Goal: Information Seeking & Learning: Learn about a topic

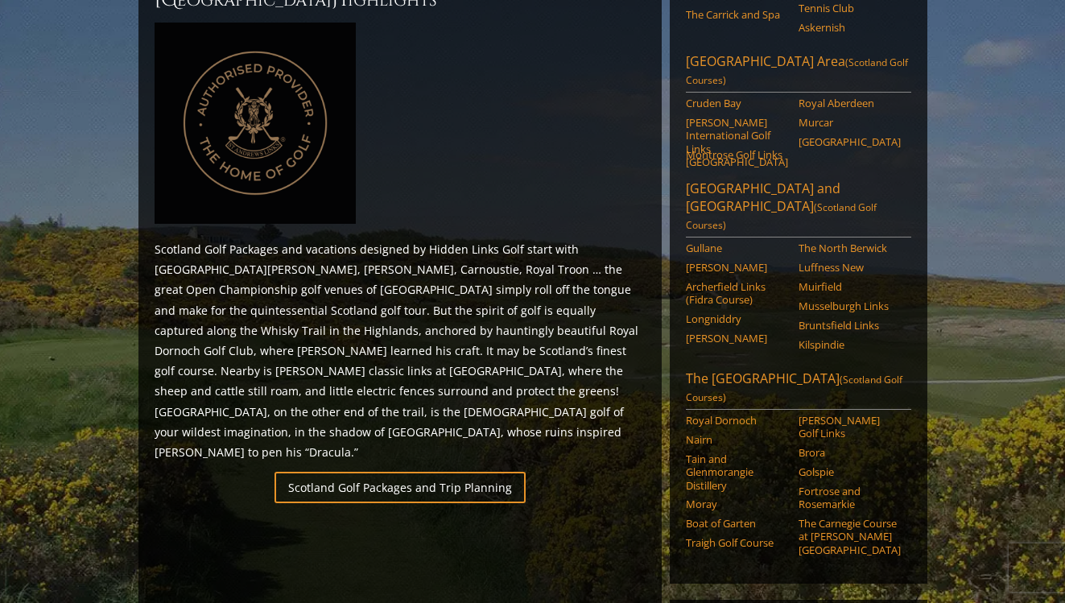
scroll to position [743, 0]
click at [813, 444] on link "Brora" at bounding box center [850, 450] width 102 height 13
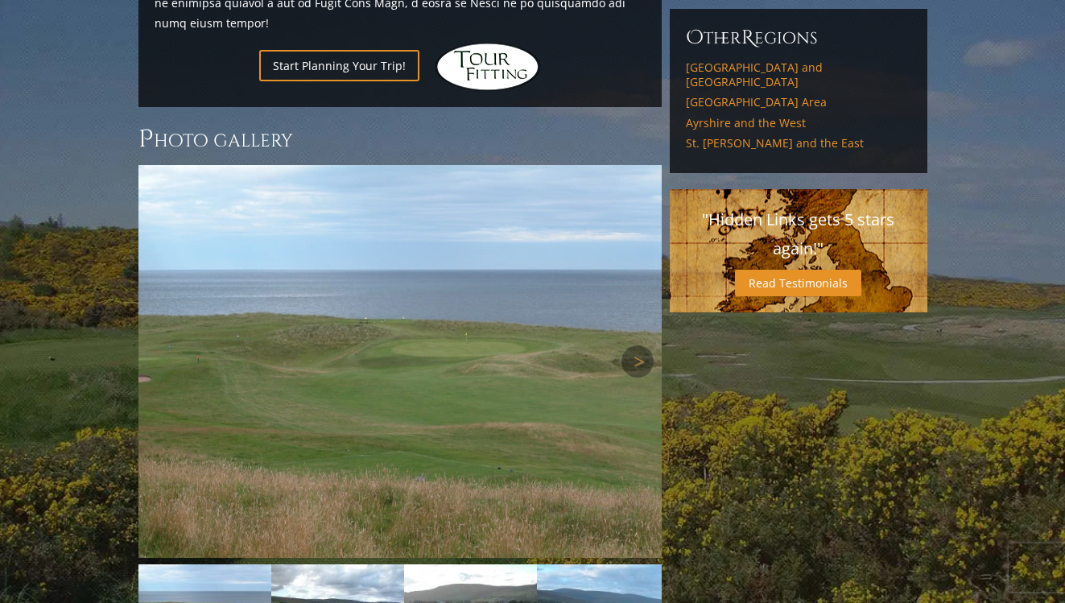
scroll to position [1102, 0]
click at [636, 345] on link "Next" at bounding box center [637, 361] width 32 height 32
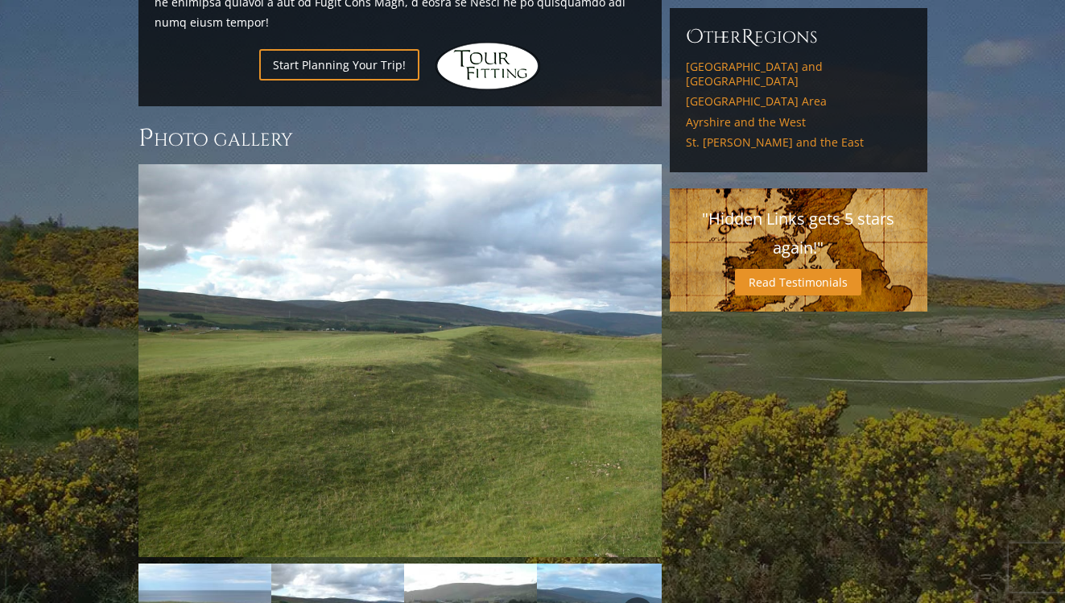
click at [640, 597] on link "Next" at bounding box center [637, 613] width 32 height 32
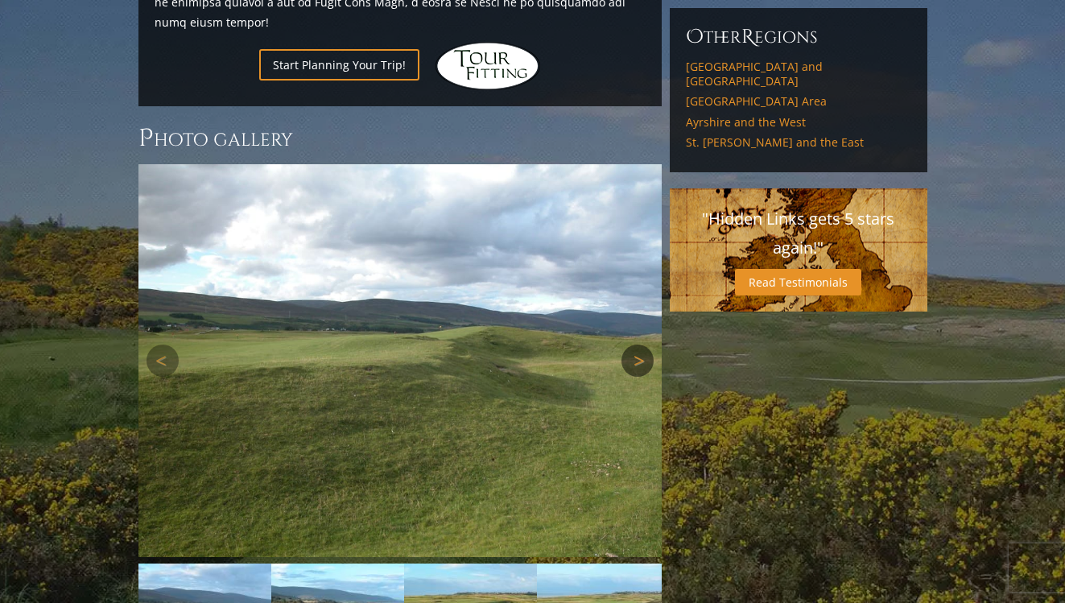
click at [638, 345] on link "Next" at bounding box center [637, 361] width 32 height 32
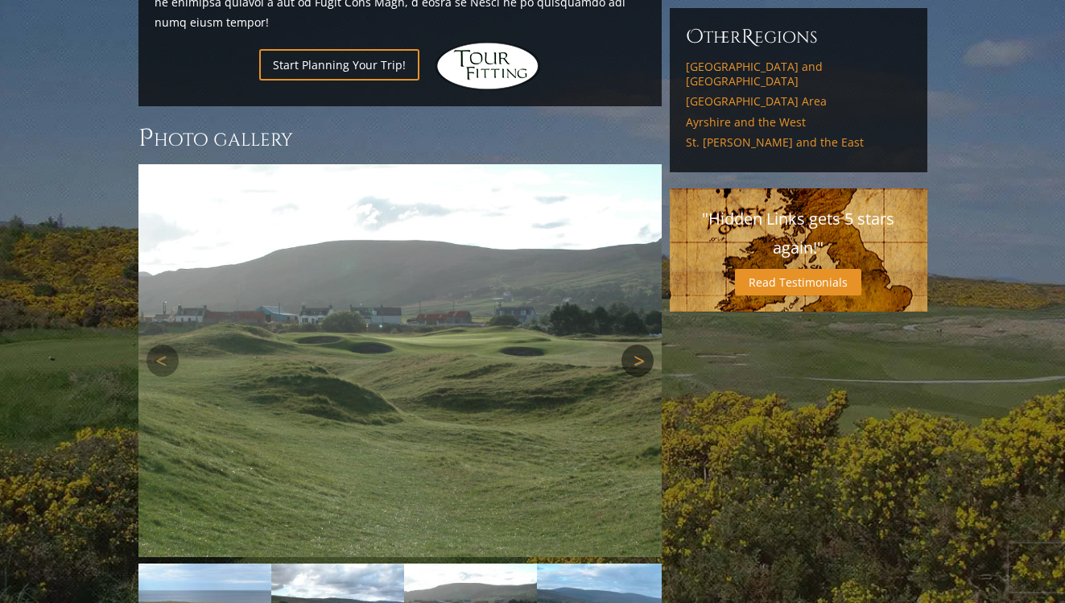
click at [638, 345] on link "Next" at bounding box center [637, 361] width 32 height 32
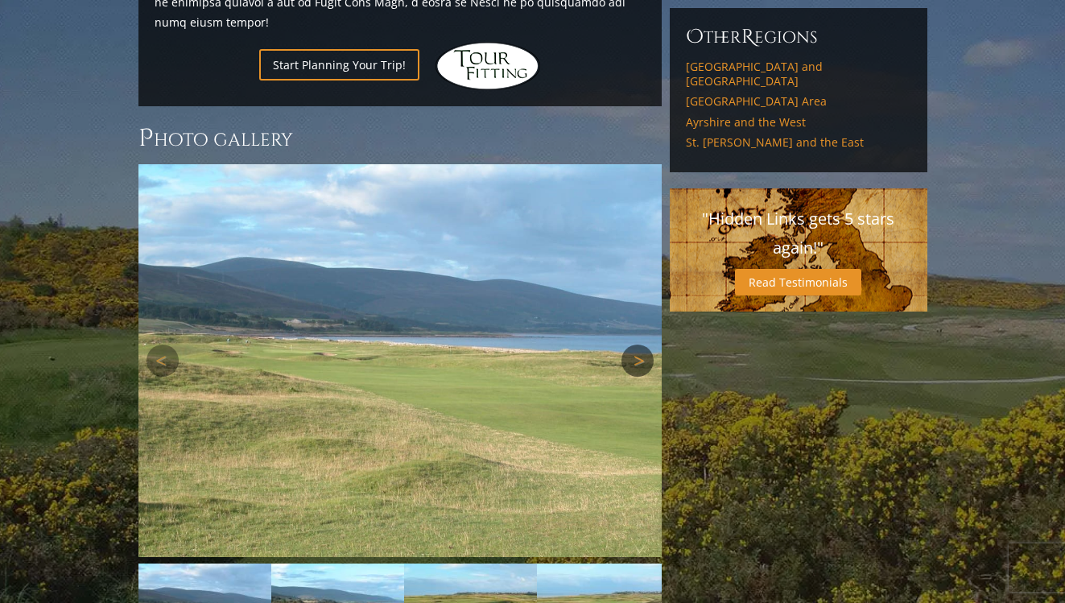
click at [638, 345] on link "Next" at bounding box center [637, 361] width 32 height 32
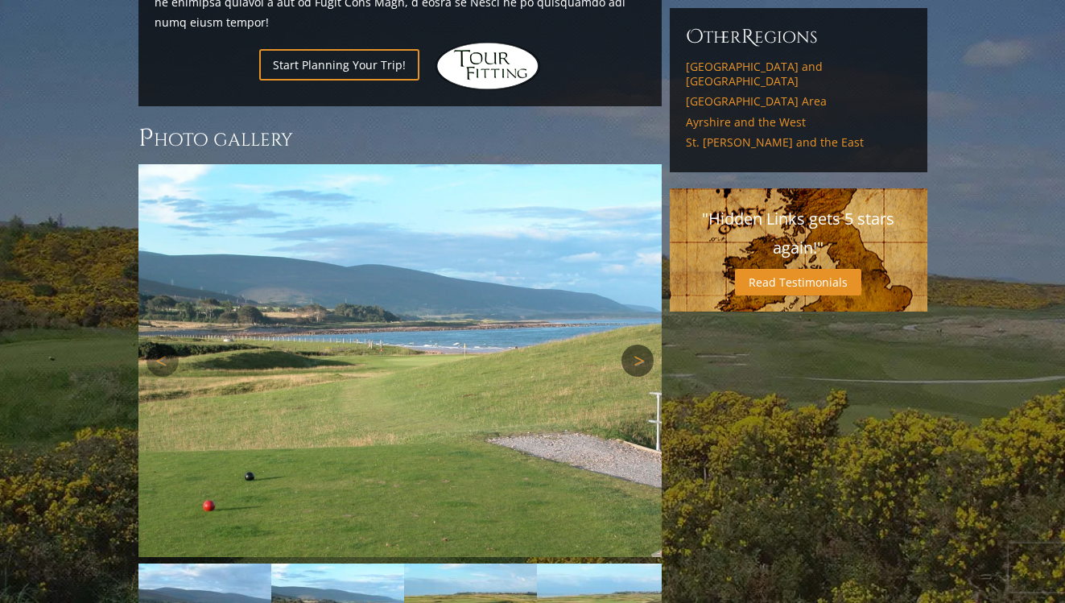
click at [638, 345] on link "Next" at bounding box center [637, 361] width 32 height 32
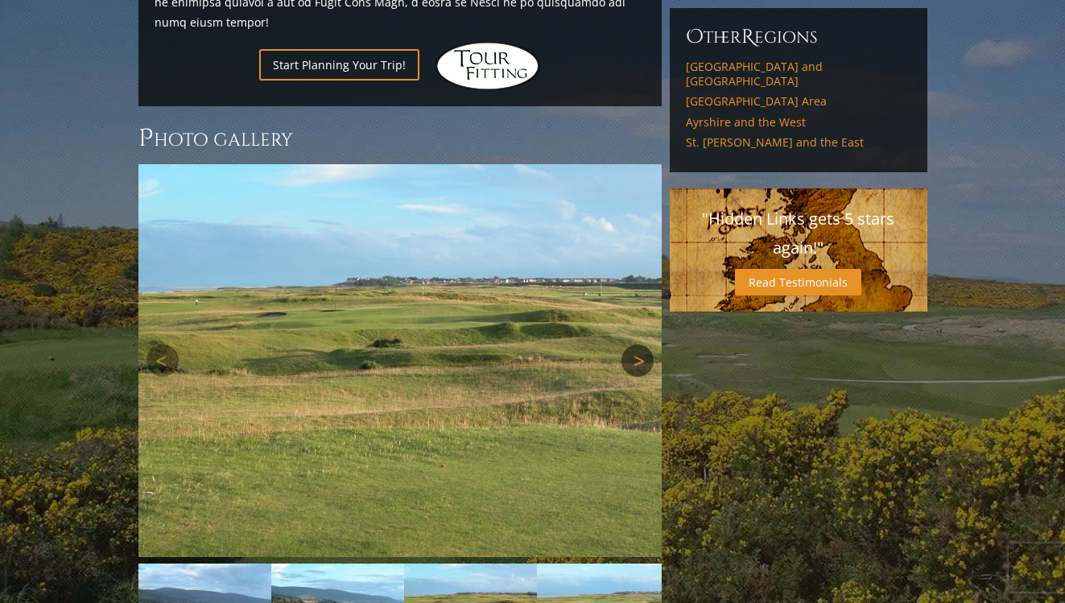
click at [638, 345] on link "Next" at bounding box center [637, 361] width 32 height 32
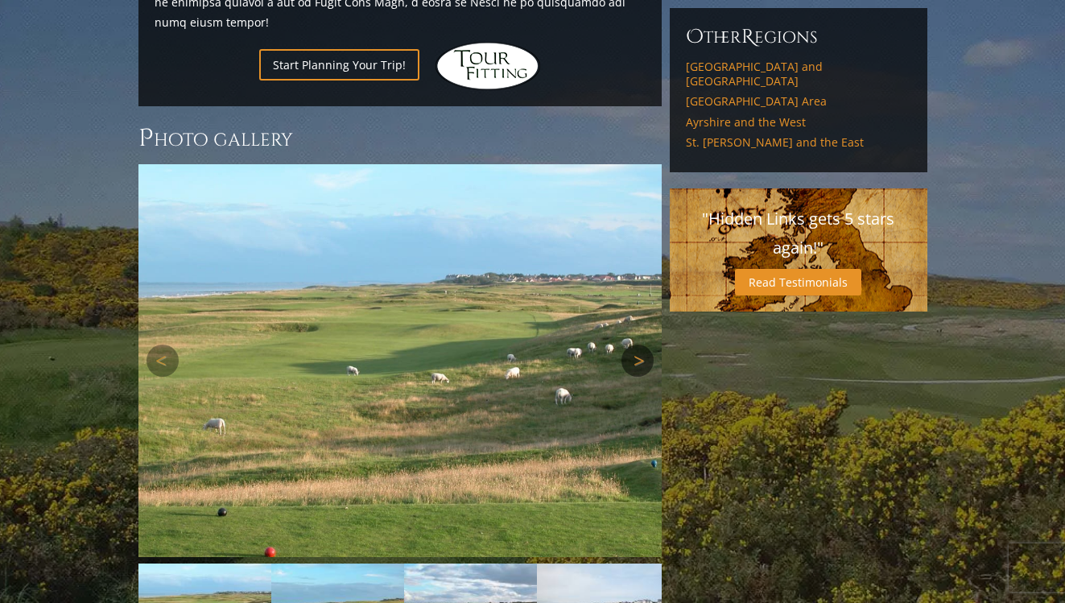
click at [638, 345] on link "Next" at bounding box center [637, 361] width 32 height 32
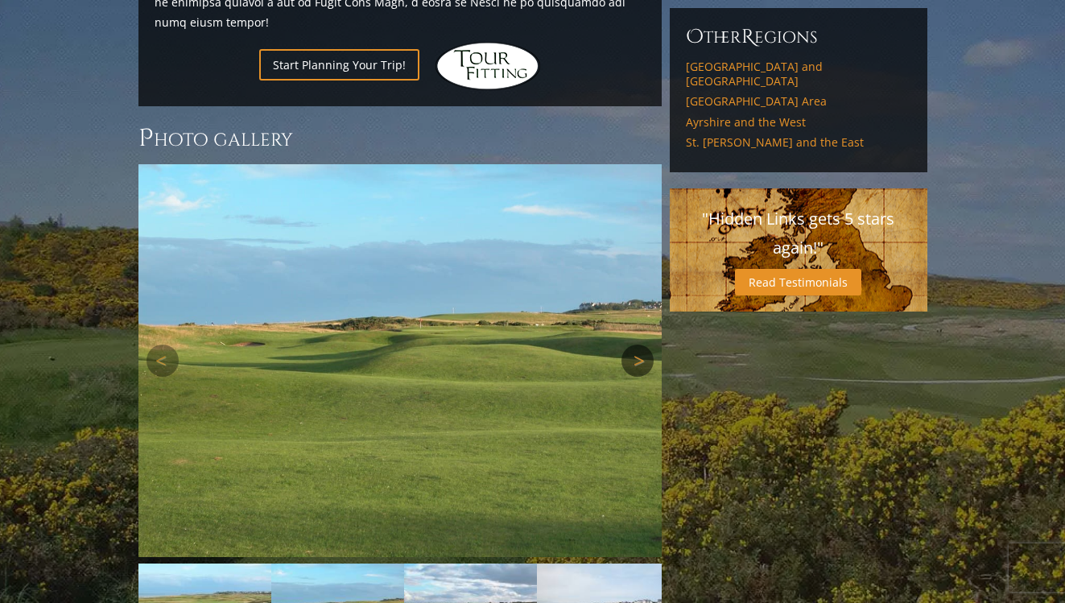
click at [638, 345] on link "Next" at bounding box center [637, 361] width 32 height 32
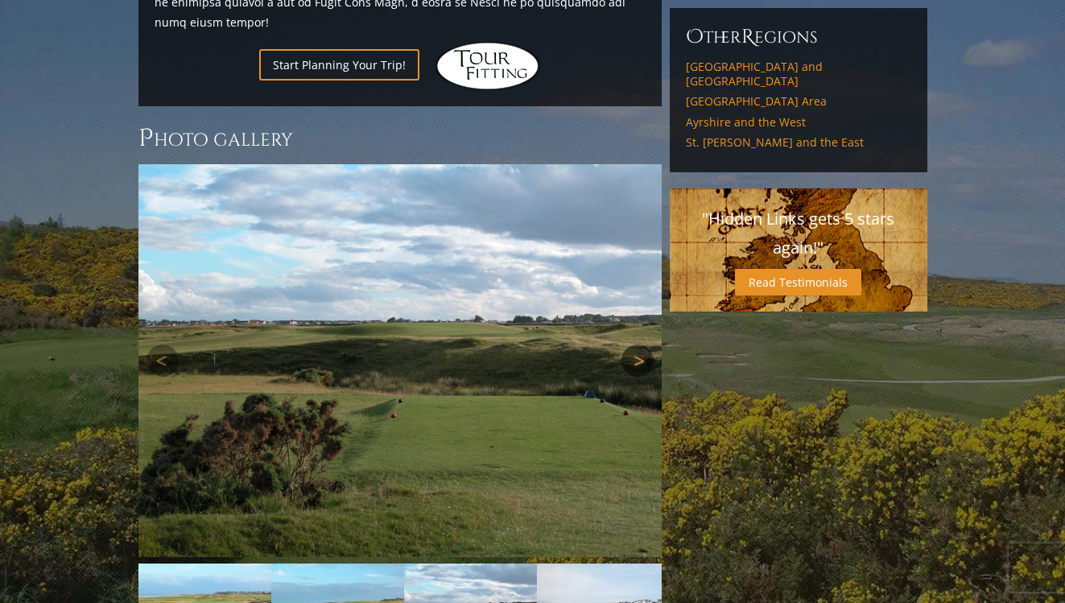
click at [638, 345] on link "Next" at bounding box center [637, 361] width 32 height 32
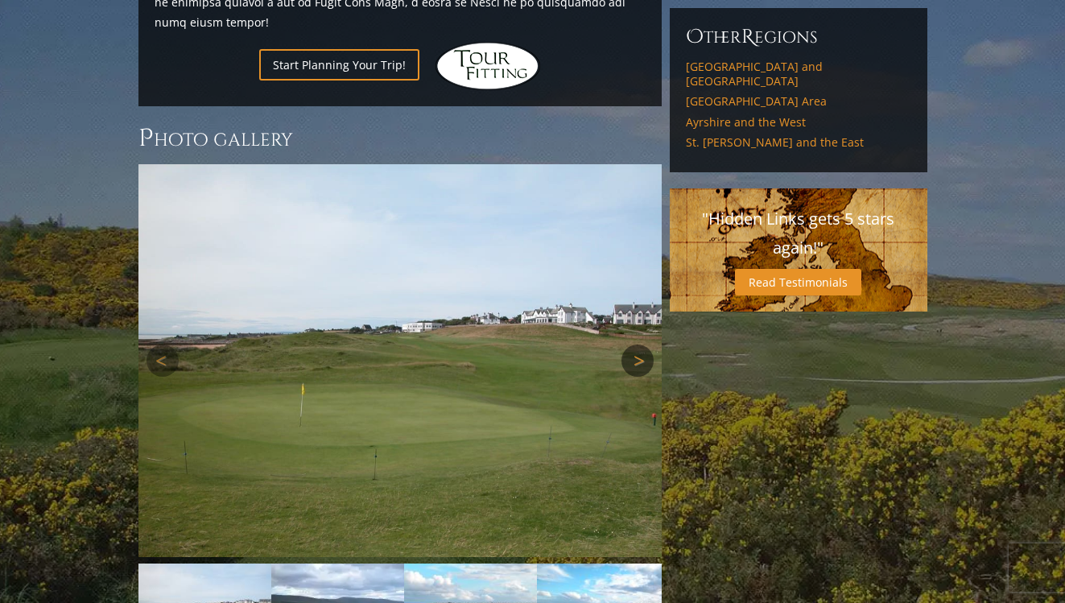
click at [638, 345] on link "Next" at bounding box center [637, 361] width 32 height 32
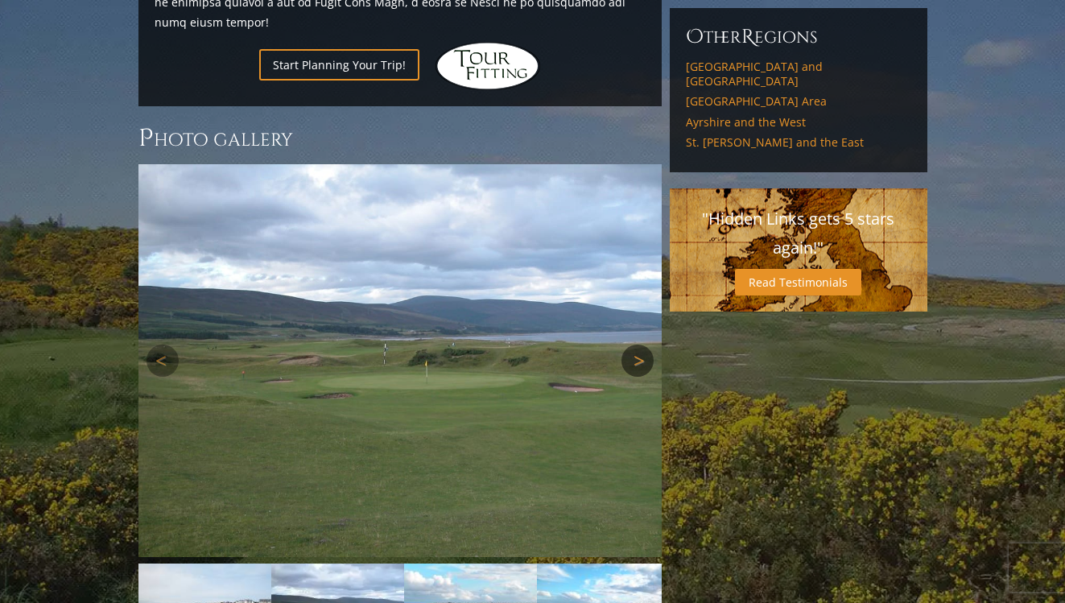
click at [638, 345] on link "Next" at bounding box center [637, 361] width 32 height 32
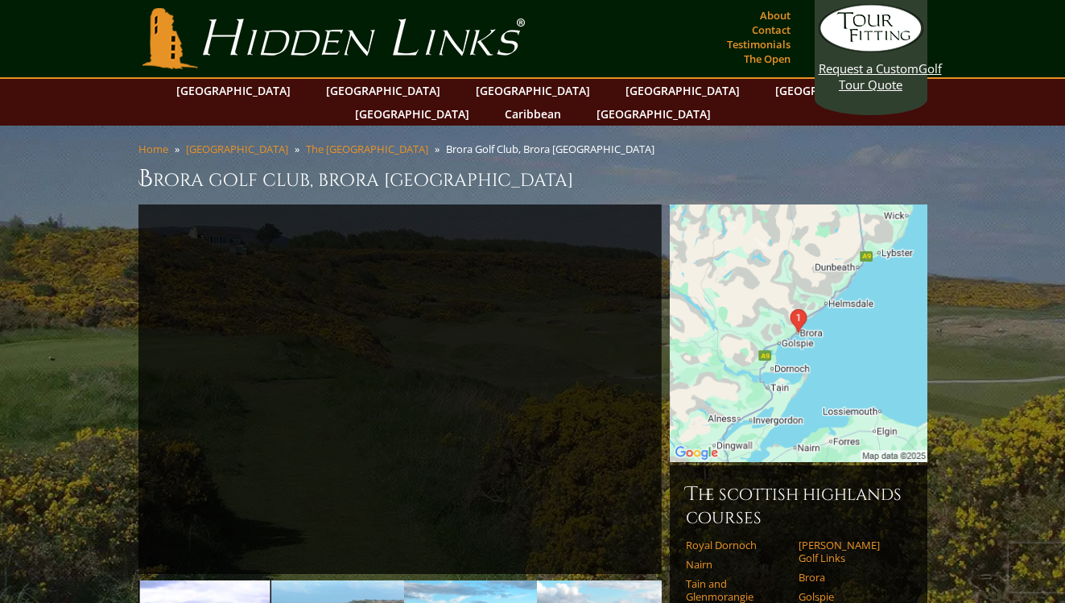
scroll to position [0, 0]
click at [763, 46] on link "Testimonials" at bounding box center [759, 44] width 72 height 23
